Goal: Information Seeking & Learning: Learn about a topic

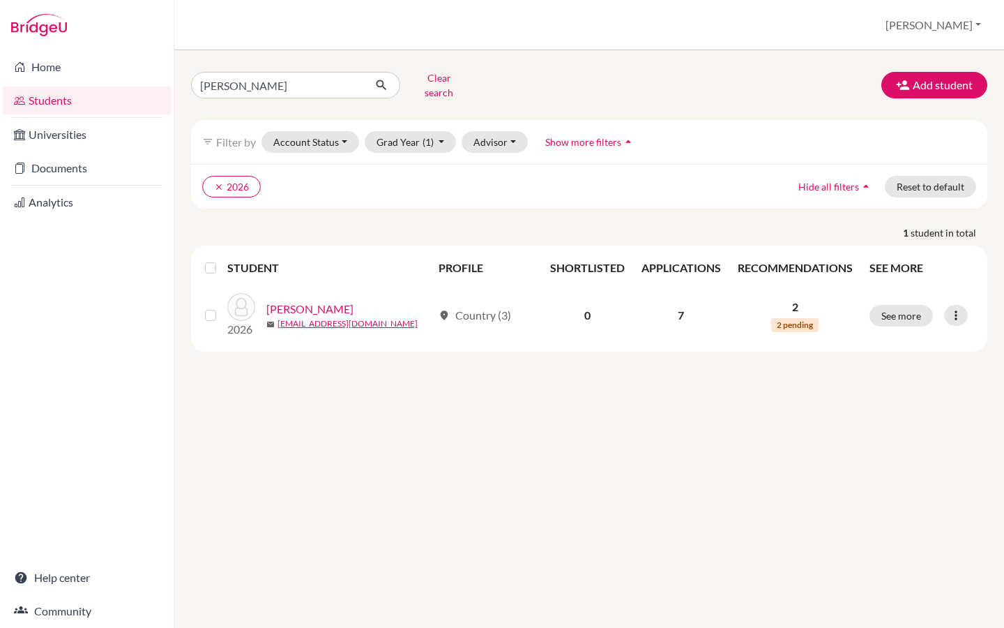
click at [198, 86] on input "[PERSON_NAME]" at bounding box center [277, 85] width 173 height 27
type input "[PERSON_NAME]"
click button "submit" at bounding box center [381, 85] width 37 height 27
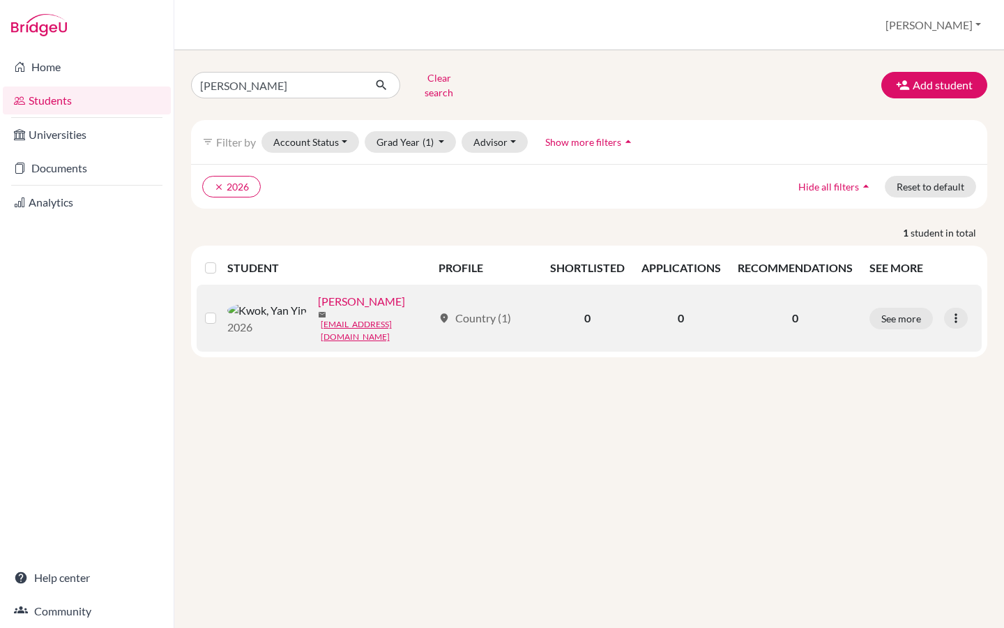
click at [318, 296] on link "[PERSON_NAME]" at bounding box center [361, 301] width 87 height 17
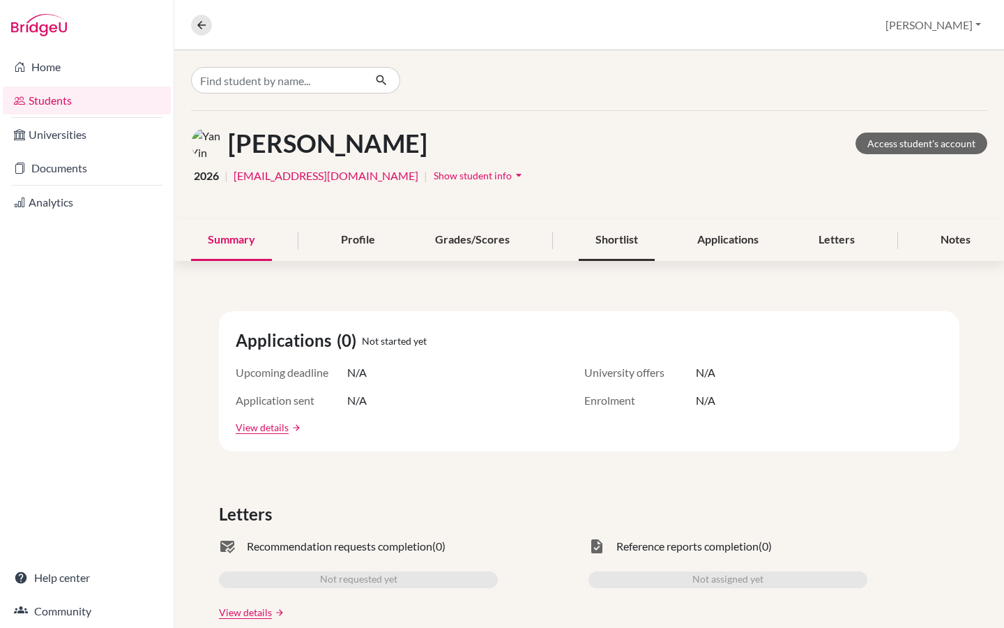
click at [626, 241] on div "Shortlist" at bounding box center [617, 240] width 76 height 41
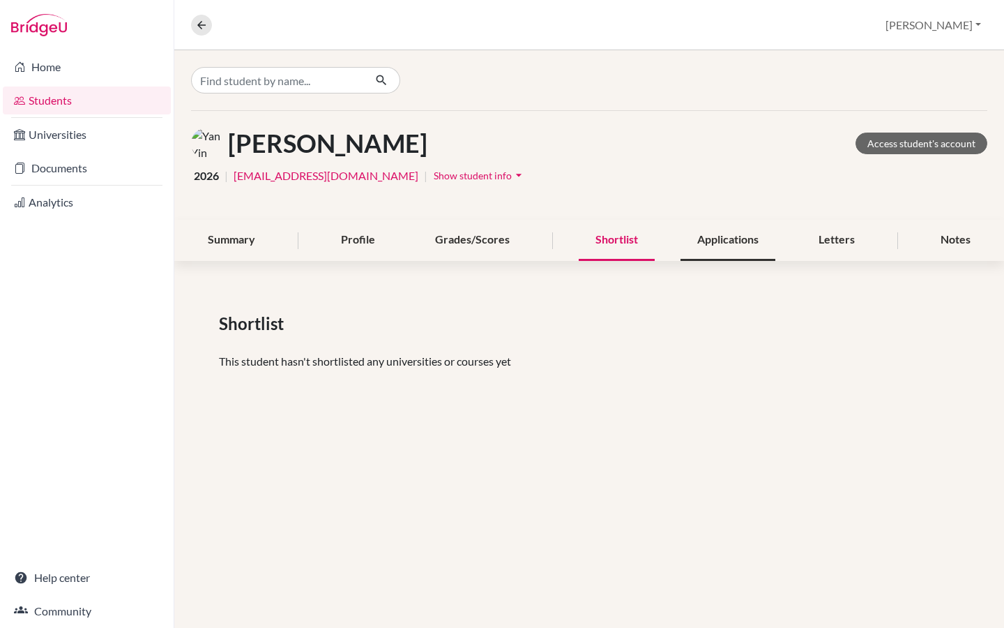
click at [744, 235] on div "Applications" at bounding box center [728, 240] width 95 height 41
click at [618, 241] on div "Shortlist" at bounding box center [617, 240] width 76 height 41
click at [223, 247] on div "Summary" at bounding box center [231, 240] width 81 height 41
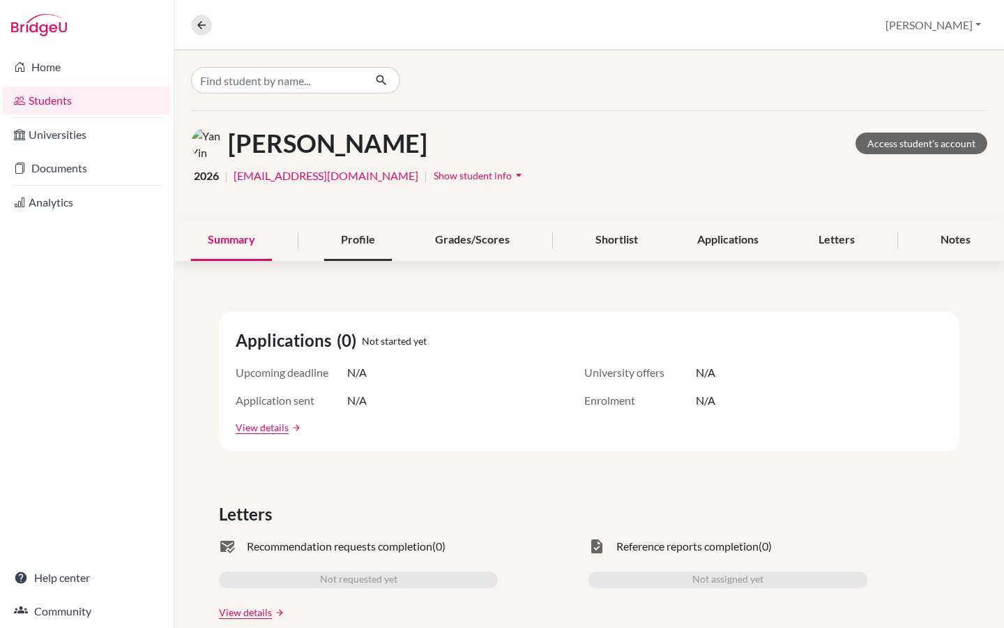
click at [361, 235] on div "Profile" at bounding box center [358, 240] width 68 height 41
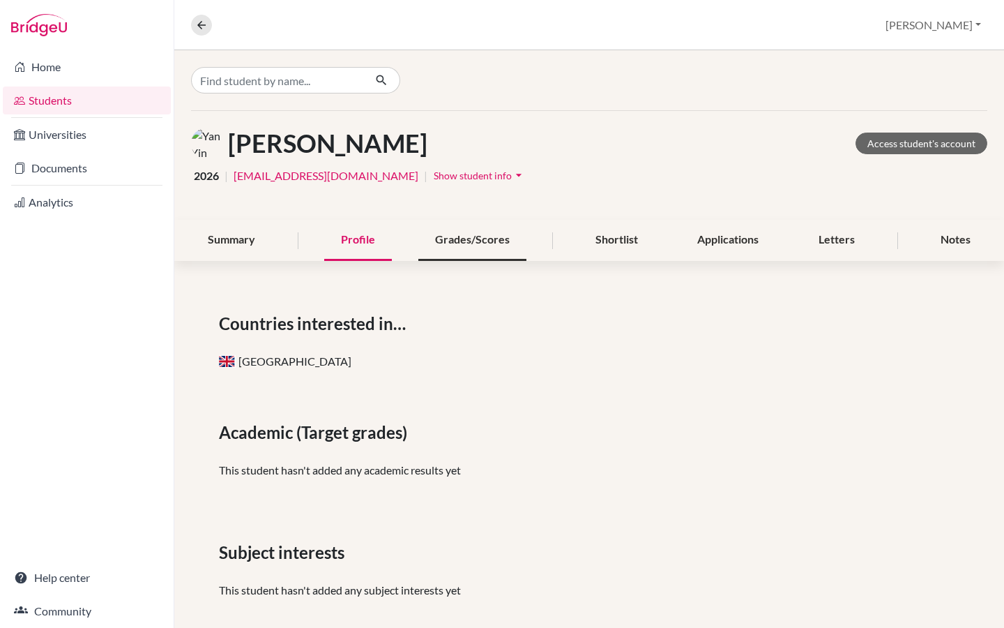
click at [453, 240] on div "Grades/Scores" at bounding box center [473, 240] width 108 height 41
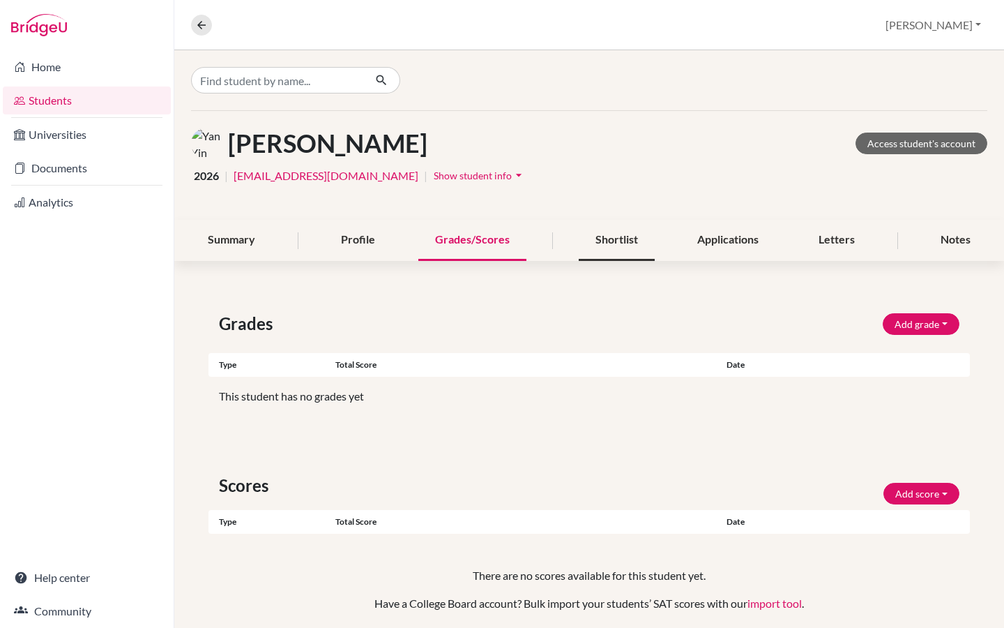
click at [628, 232] on div "Shortlist" at bounding box center [617, 240] width 76 height 41
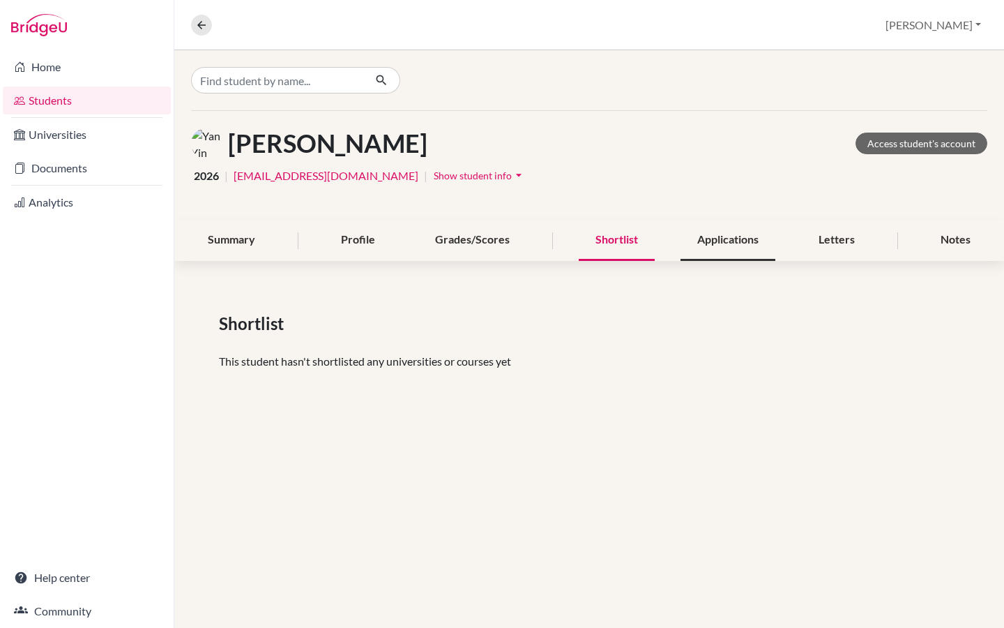
click at [725, 245] on div "Applications" at bounding box center [728, 240] width 95 height 41
click at [621, 241] on div "Shortlist" at bounding box center [617, 240] width 76 height 41
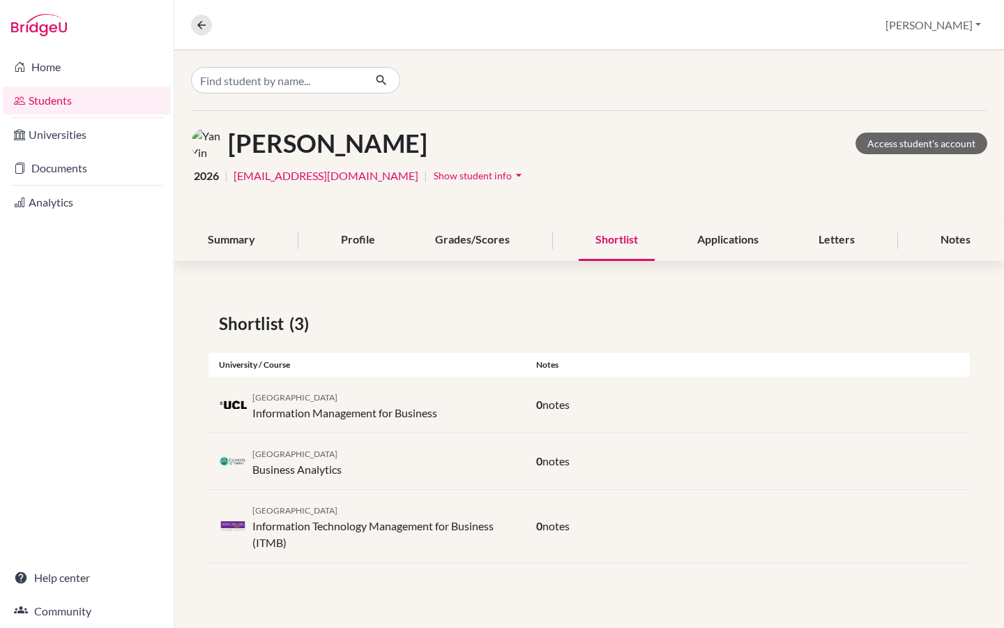
click at [345, 465] on div "University of Exeter Business Analytics" at bounding box center [367, 460] width 317 height 33
click at [343, 417] on div "University College [GEOGRAPHIC_DATA] Information Management for Business" at bounding box center [345, 404] width 185 height 33
click at [427, 412] on div "University College London Information Management for Business" at bounding box center [345, 404] width 185 height 33
click at [317, 398] on span "University College London" at bounding box center [295, 397] width 85 height 10
click at [322, 537] on div "University of Manchester Information Technology Management for Business (ITMB)" at bounding box center [384, 526] width 263 height 50
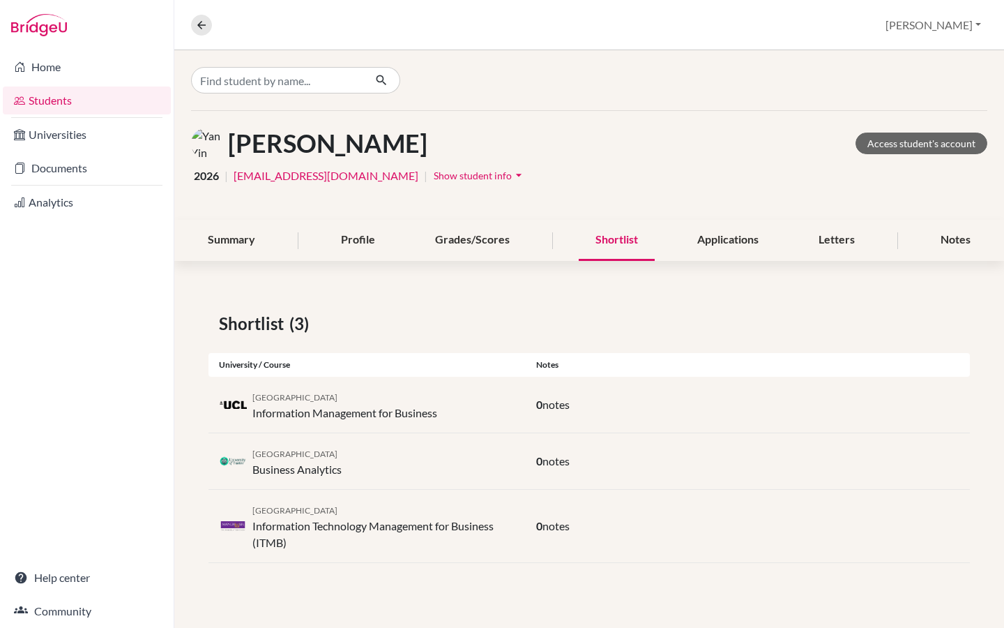
click at [450, 427] on div "University College London Information Management for Business 0 notes" at bounding box center [590, 405] width 762 height 57
